Goal: Transaction & Acquisition: Purchase product/service

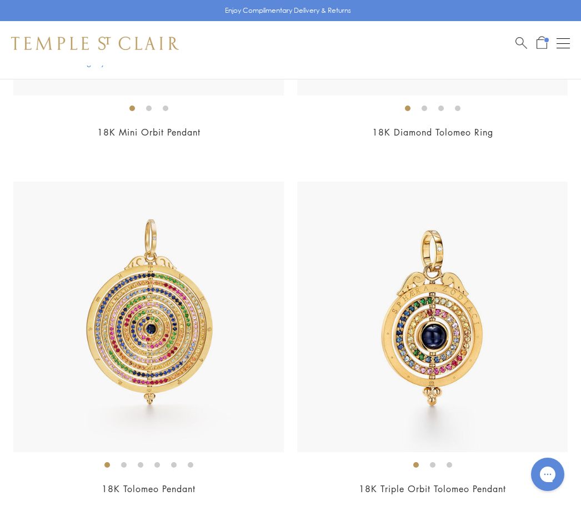
scroll to position [2334, 0]
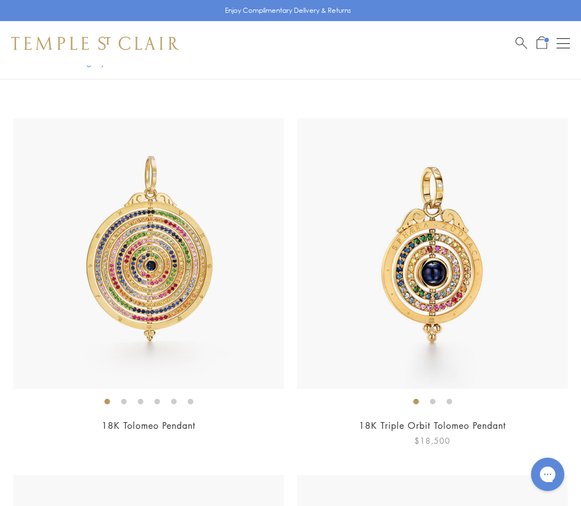
click at [462, 283] on img at bounding box center [432, 253] width 270 height 270
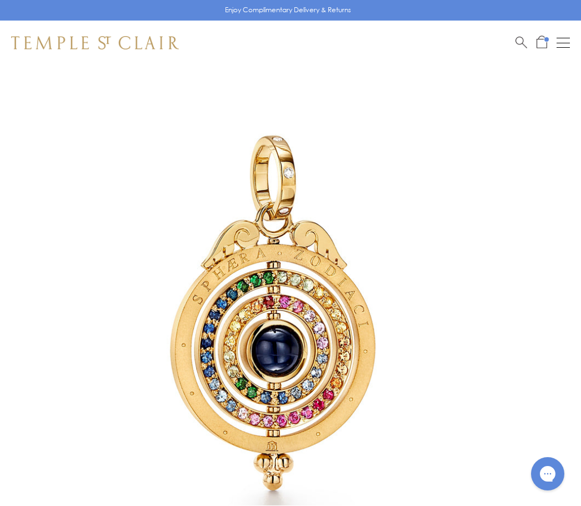
scroll to position [28, 0]
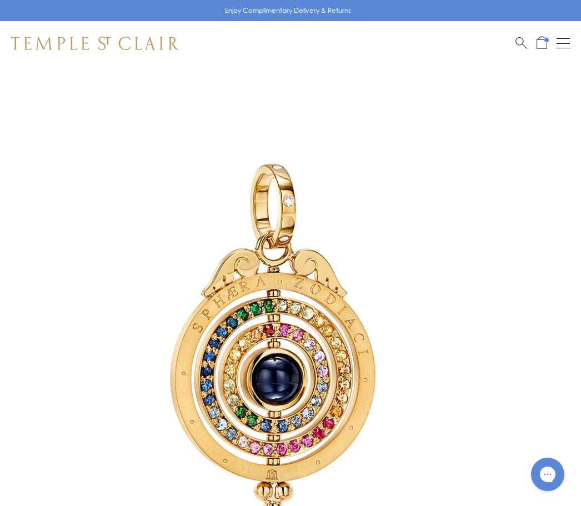
click at [569, 43] on div "Open navigation" at bounding box center [563, 43] width 13 height 1
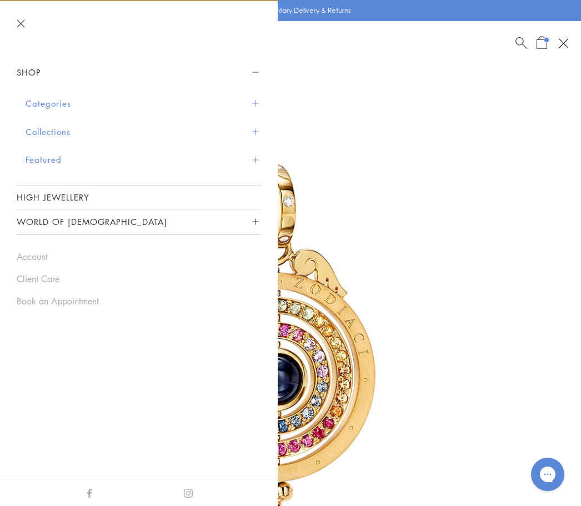
click at [82, 196] on link "High Jewellery" at bounding box center [139, 197] width 244 height 23
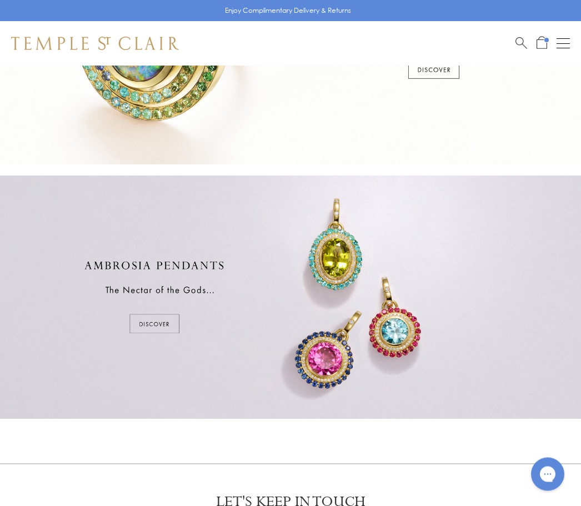
scroll to position [399, 0]
click at [153, 327] on div at bounding box center [290, 297] width 581 height 243
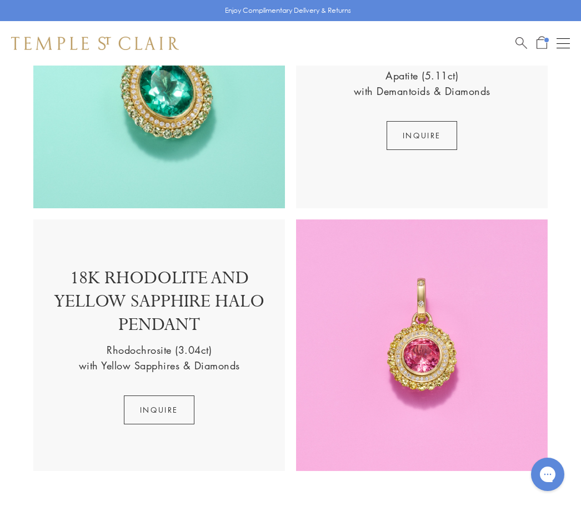
scroll to position [1146, 0]
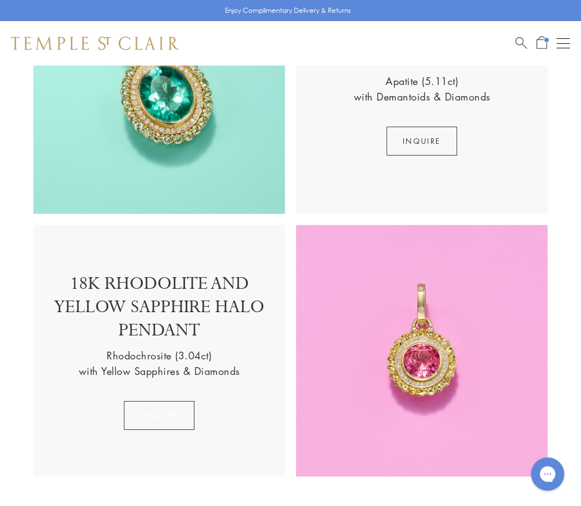
click at [159, 407] on button "Inquire" at bounding box center [159, 416] width 71 height 29
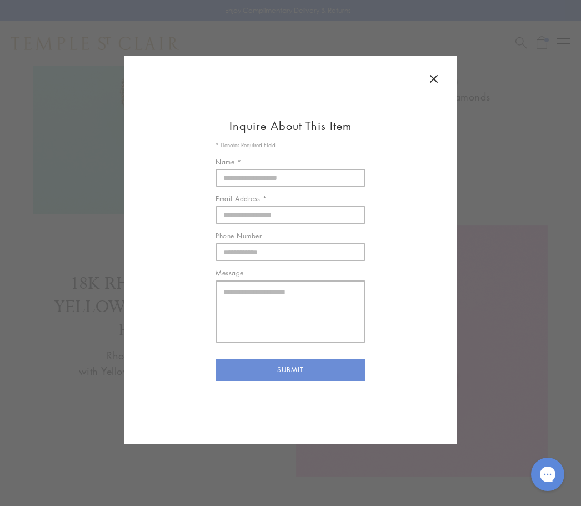
click at [438, 79] on icon at bounding box center [433, 78] width 13 height 13
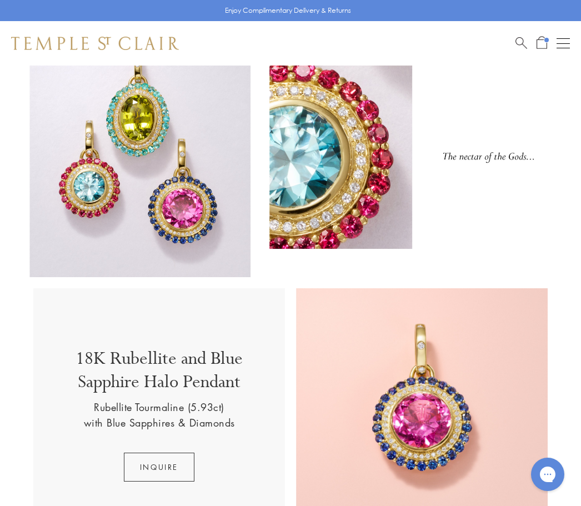
scroll to position [0, 0]
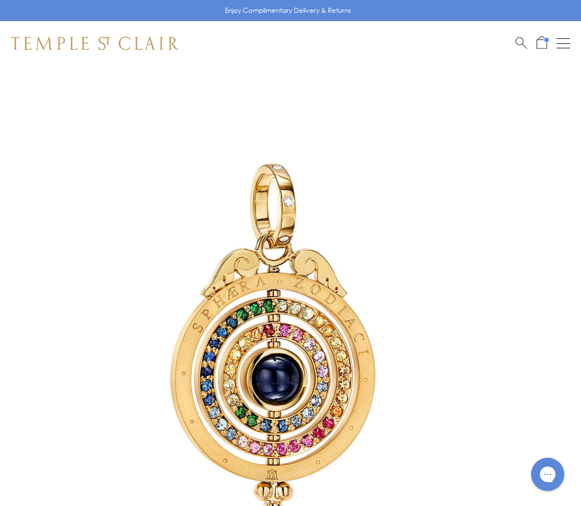
click at [559, 48] on div "Open navigation" at bounding box center [563, 48] width 13 height 1
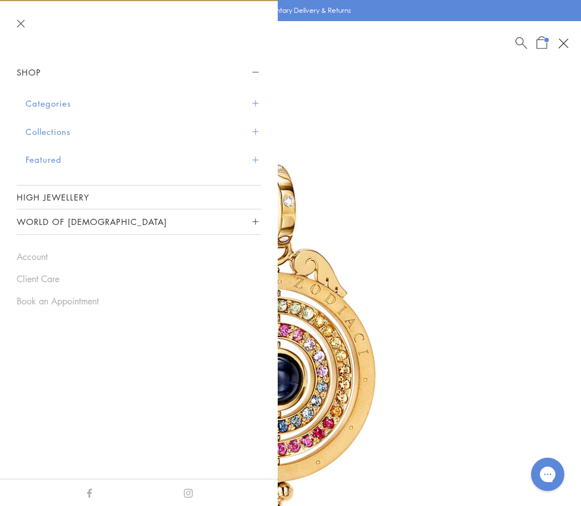
click at [117, 218] on button "World of [DEMOGRAPHIC_DATA]" at bounding box center [139, 221] width 244 height 25
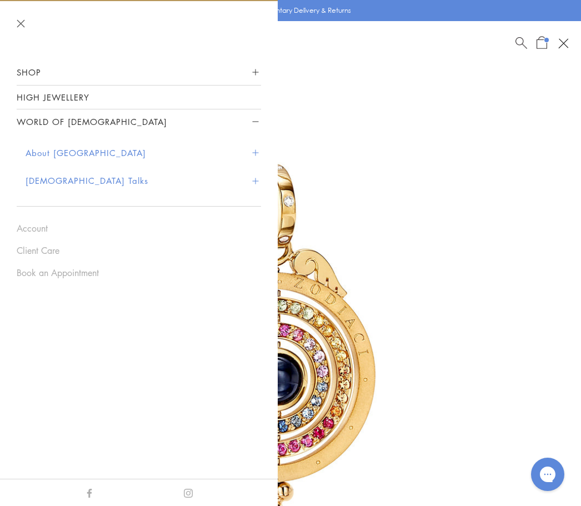
click at [89, 151] on button "About [GEOGRAPHIC_DATA]" at bounding box center [143, 153] width 235 height 28
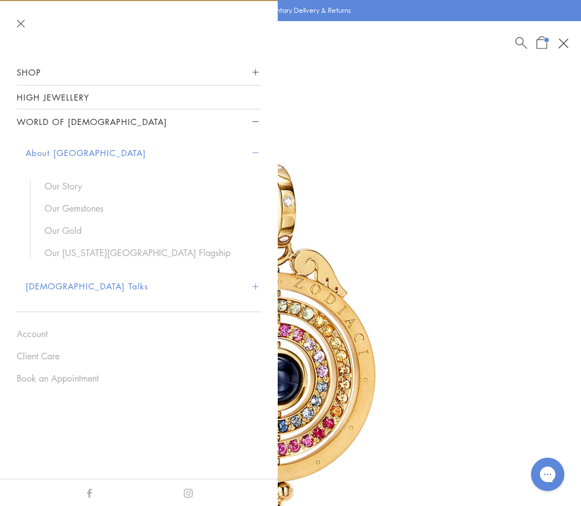
click at [139, 255] on link "Our [US_STATE][GEOGRAPHIC_DATA] Flagship" at bounding box center [146, 253] width 205 height 12
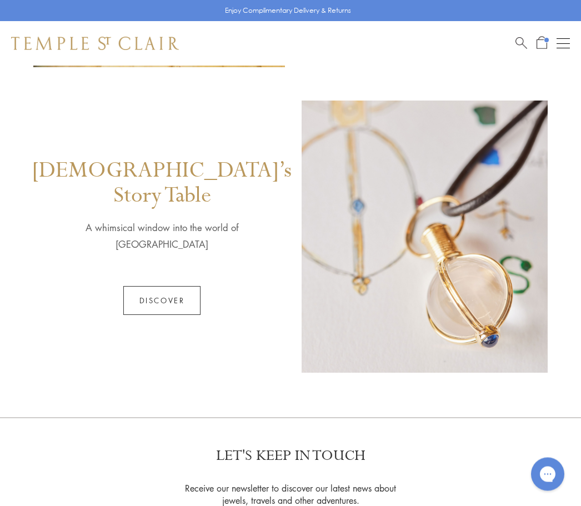
scroll to position [539, 0]
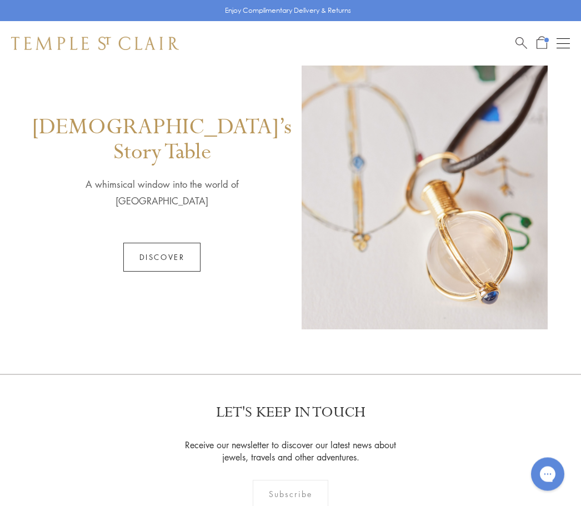
click at [168, 243] on link "Discover" at bounding box center [162, 257] width 78 height 29
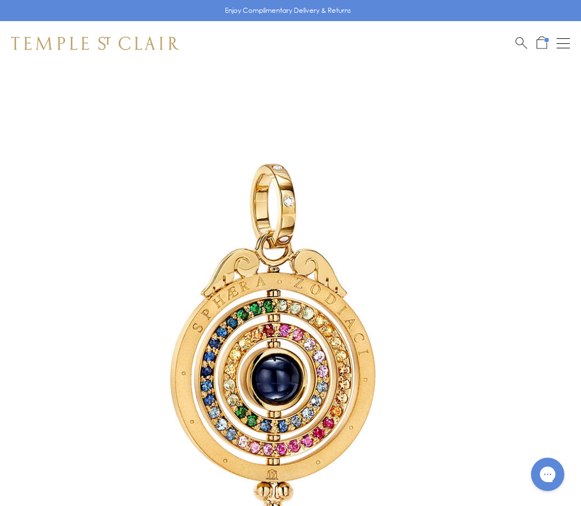
click at [559, 41] on button "Open navigation" at bounding box center [563, 43] width 13 height 13
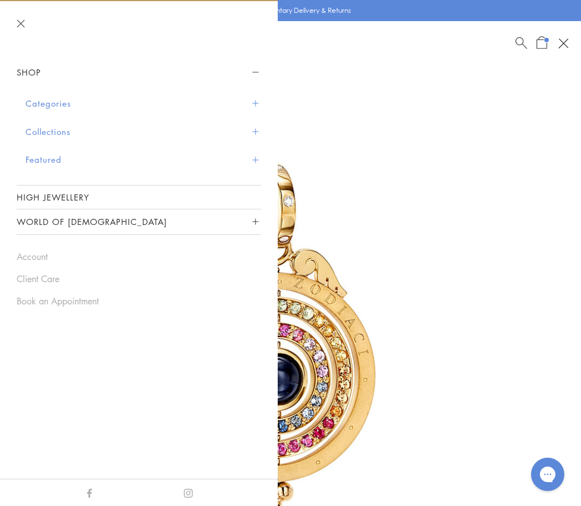
click at [254, 106] on button "Categories" at bounding box center [143, 103] width 235 height 28
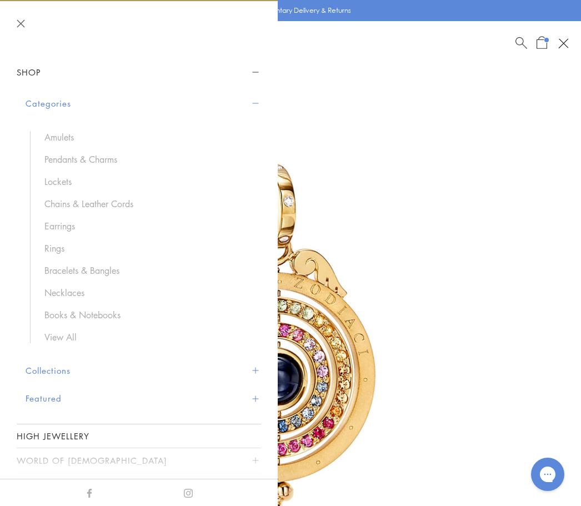
click at [67, 229] on link "Earrings" at bounding box center [146, 226] width 205 height 12
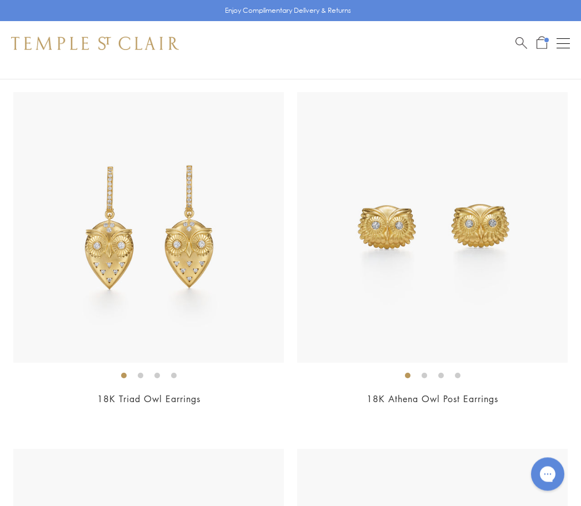
scroll to position [473, 0]
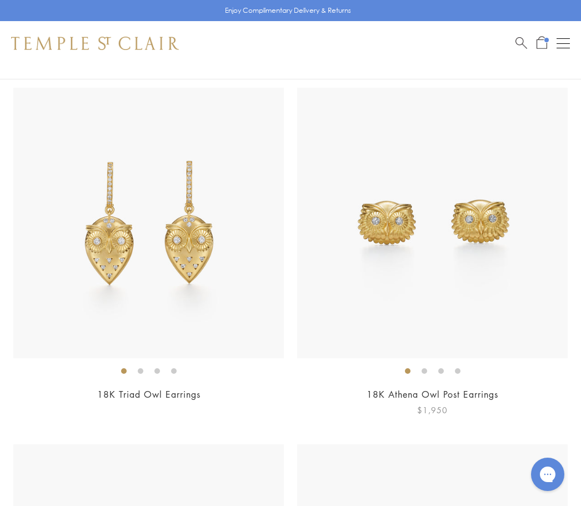
click at [458, 397] on link "18K Athena Owl Post Earrings" at bounding box center [433, 394] width 132 height 12
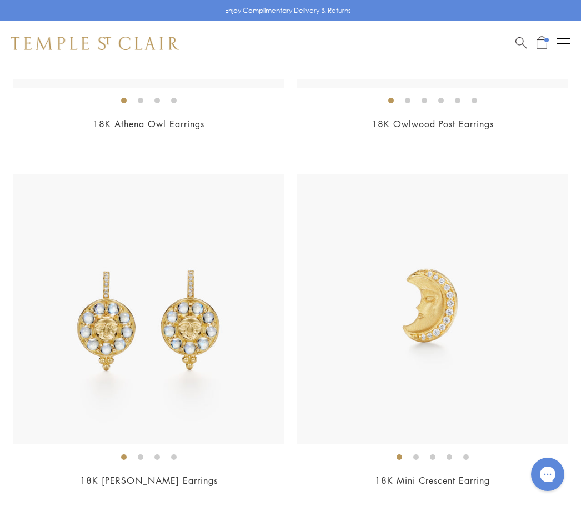
scroll to position [1099, 0]
click at [171, 459] on li at bounding box center [174, 458] width 6 height 6
click at [474, 452] on ol at bounding box center [432, 457] width 270 height 14
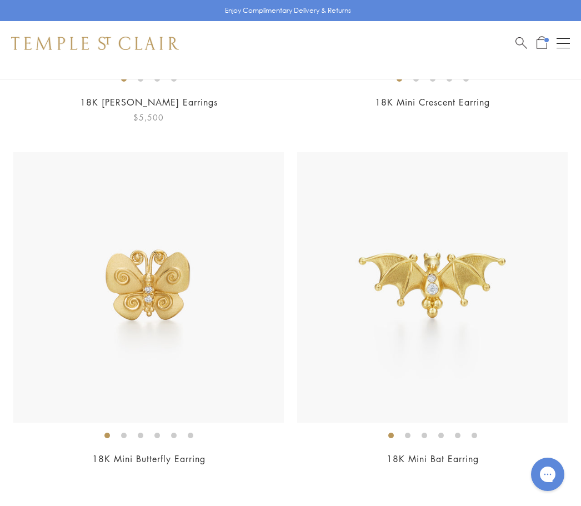
scroll to position [1482, 0]
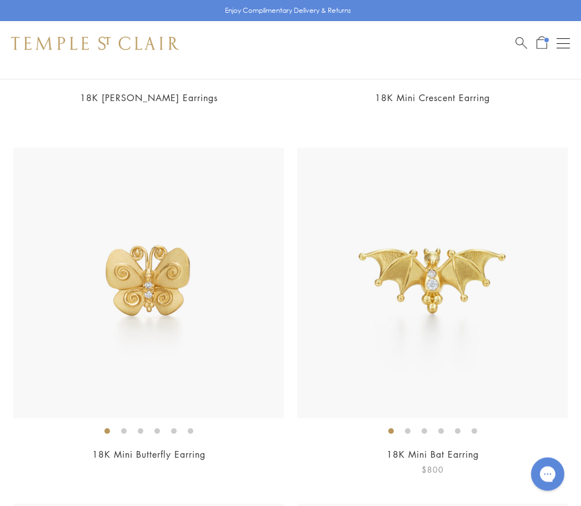
click at [457, 443] on div "18K Mini Bat Earring $800" at bounding box center [432, 312] width 270 height 329
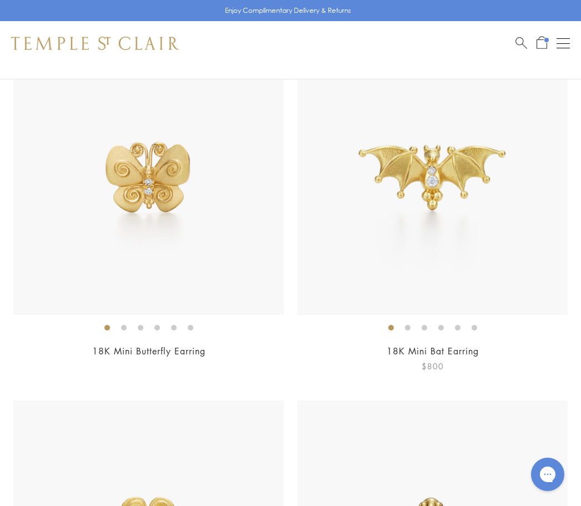
scroll to position [1588, 0]
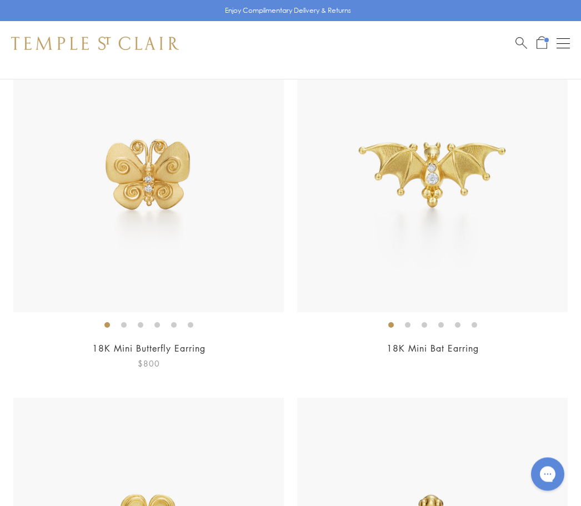
click at [171, 327] on li at bounding box center [174, 326] width 6 height 6
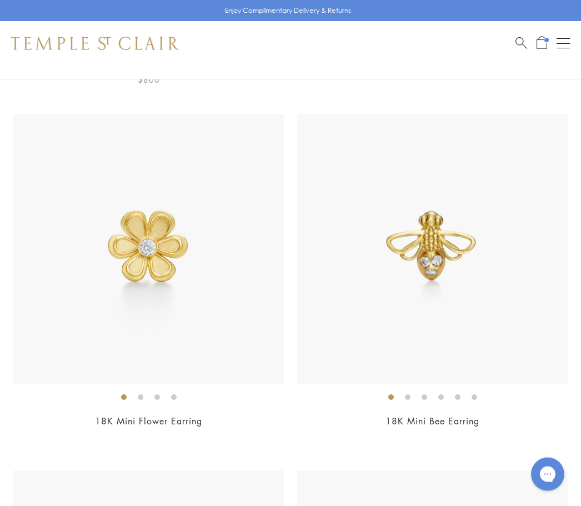
scroll to position [1872, 0]
click at [457, 415] on link "18K Mini Bee Earring" at bounding box center [432, 421] width 94 height 12
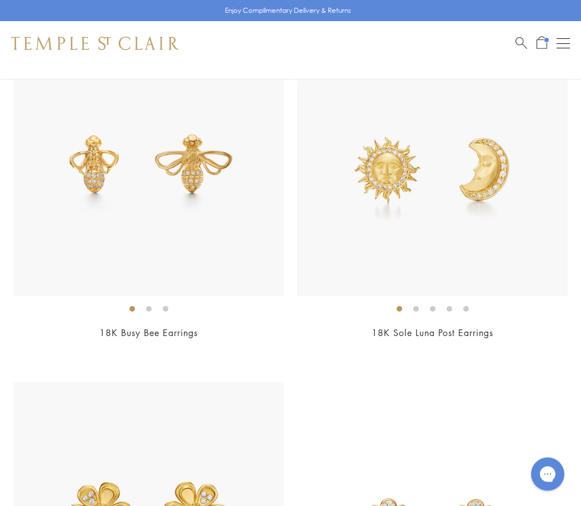
scroll to position [2318, 0]
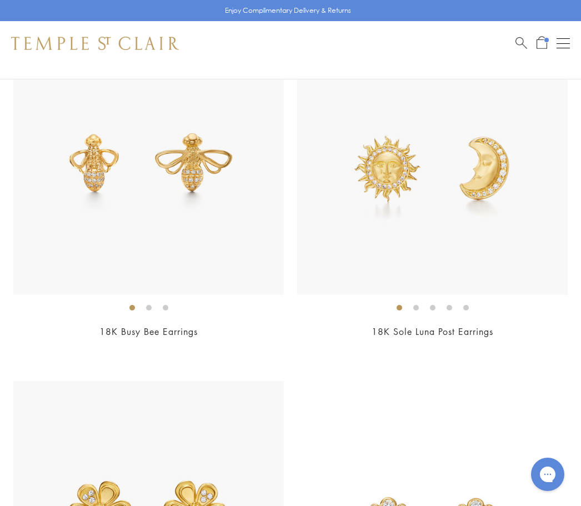
click at [458, 304] on ol at bounding box center [432, 307] width 270 height 14
click at [475, 330] on link "18K Sole Luna Post Earrings" at bounding box center [433, 331] width 122 height 12
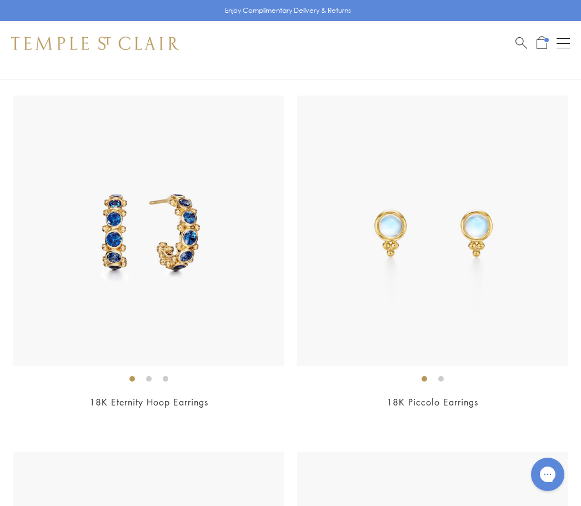
scroll to position [7297, 0]
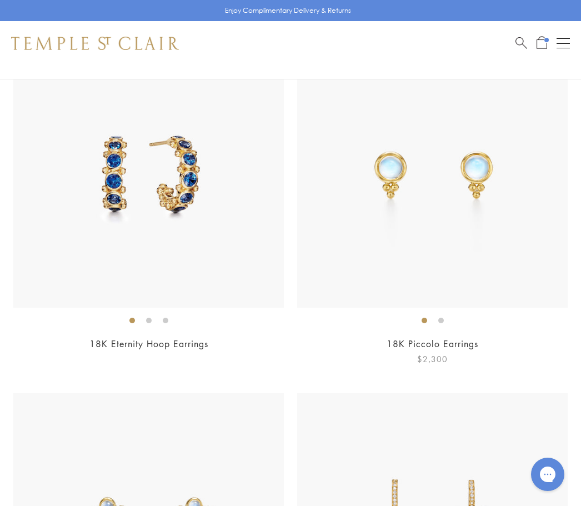
click at [450, 314] on ol at bounding box center [432, 320] width 270 height 14
click at [490, 171] on img at bounding box center [432, 172] width 270 height 270
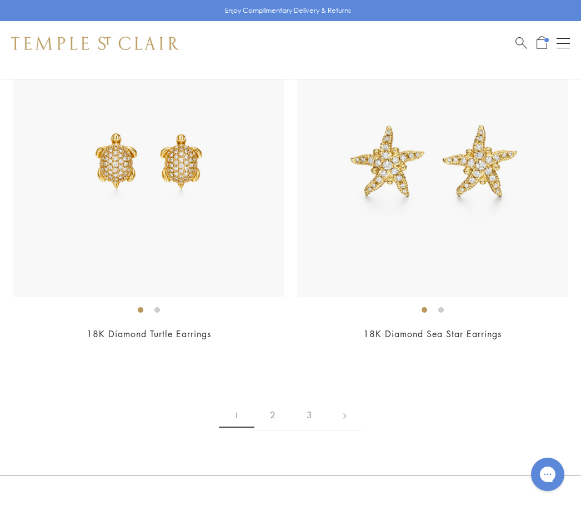
scroll to position [9090, 0]
click at [347, 409] on link at bounding box center [345, 415] width 34 height 31
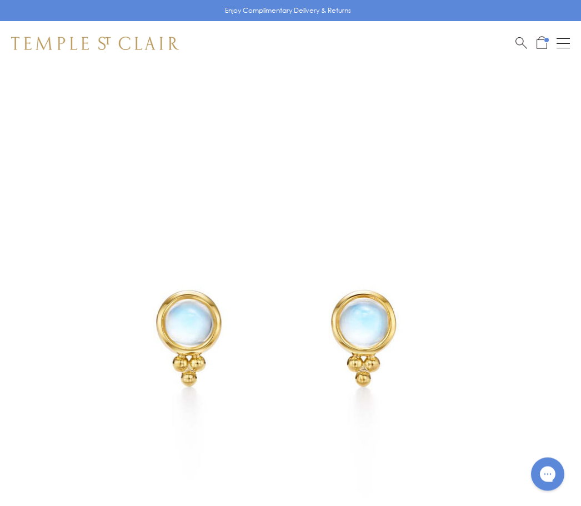
scroll to position [7, 0]
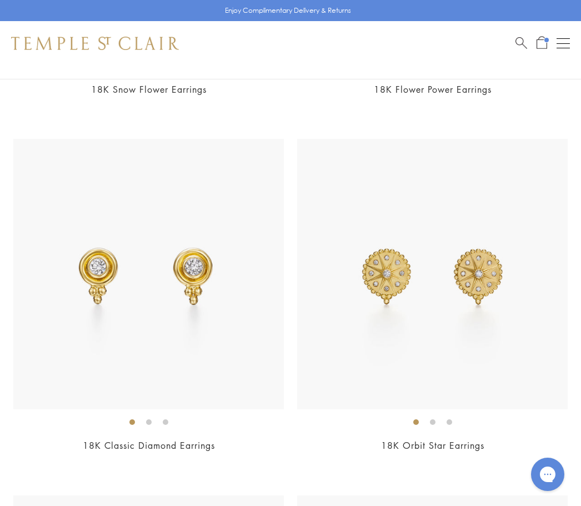
scroll to position [429, 0]
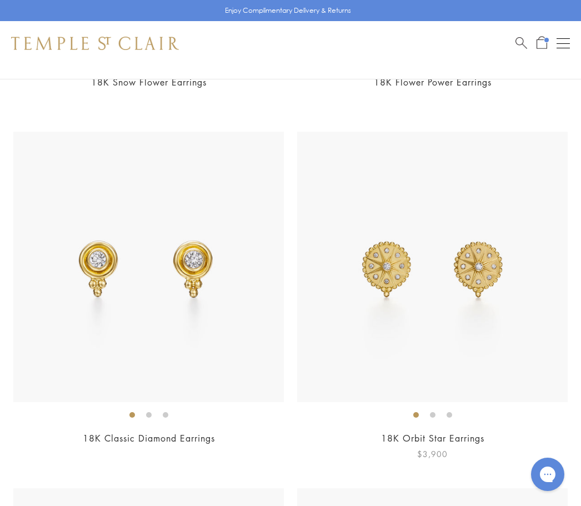
click at [484, 274] on img at bounding box center [432, 267] width 270 height 270
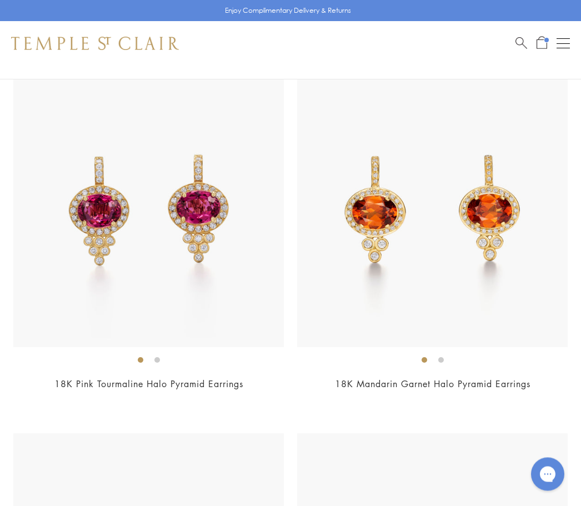
scroll to position [2624, 0]
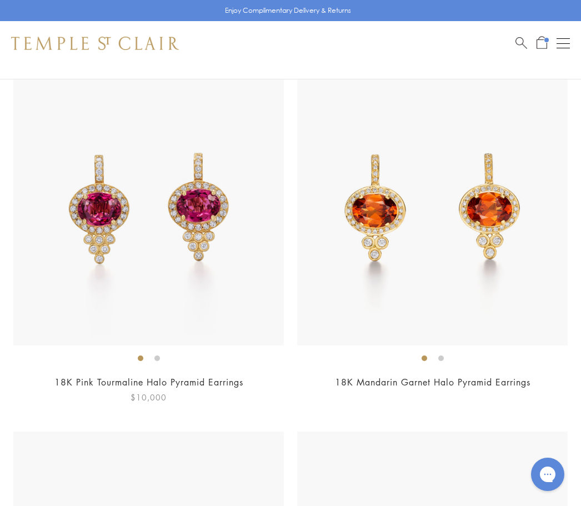
click at [209, 219] on img at bounding box center [148, 210] width 270 height 270
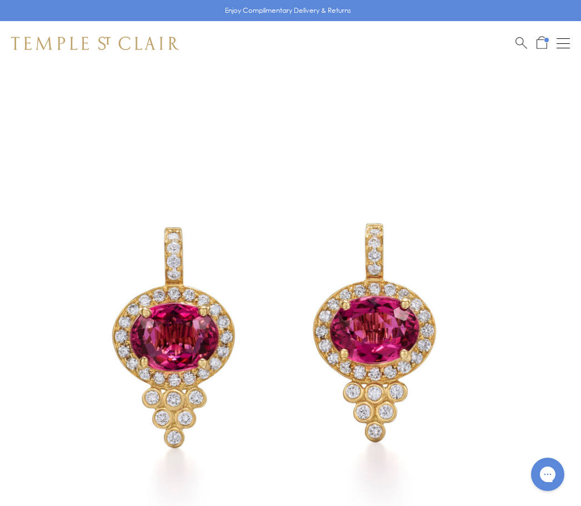
click at [403, 294] on img at bounding box center [274, 340] width 548 height 548
